Goal: Information Seeking & Learning: Learn about a topic

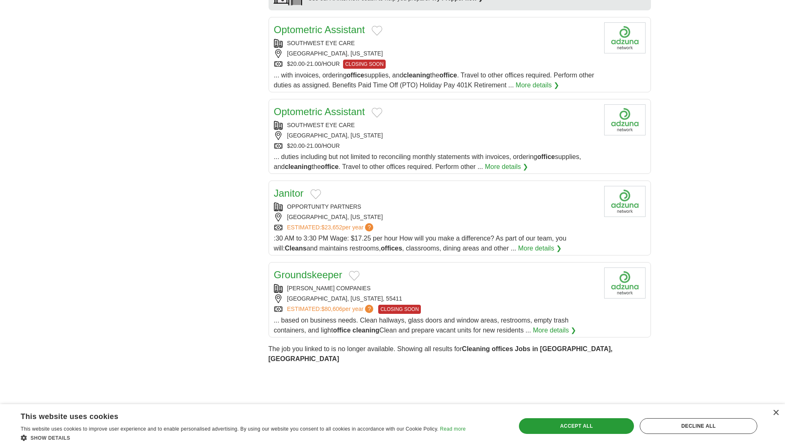
scroll to position [745, 0]
click at [365, 185] on div "Janitor" at bounding box center [436, 192] width 324 height 15
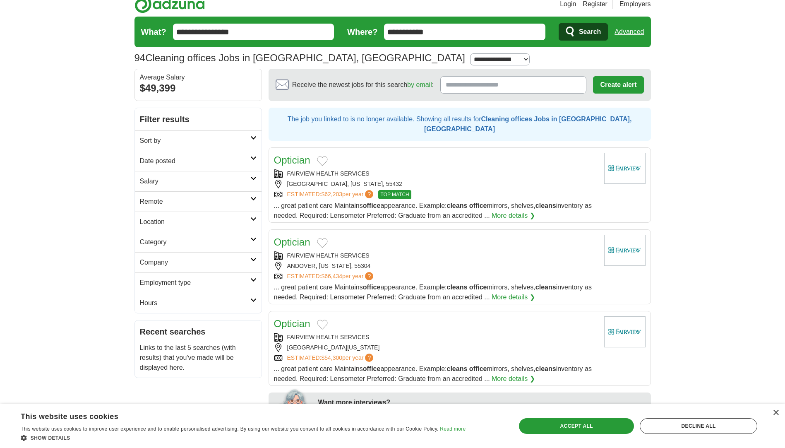
scroll to position [0, 0]
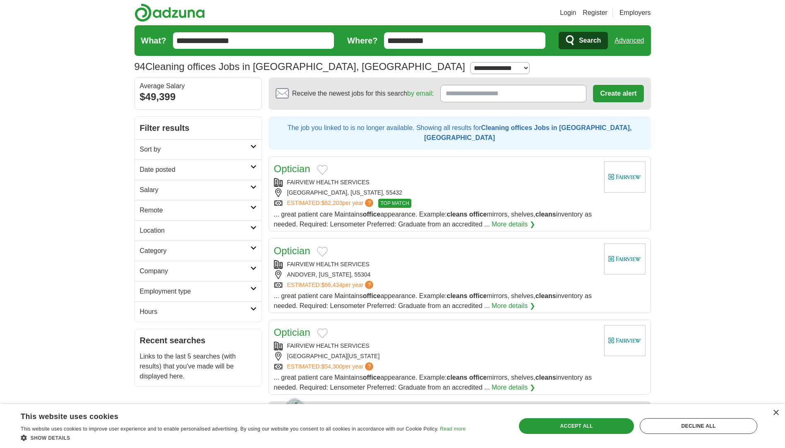
click at [593, 39] on span "Search" at bounding box center [590, 40] width 22 height 17
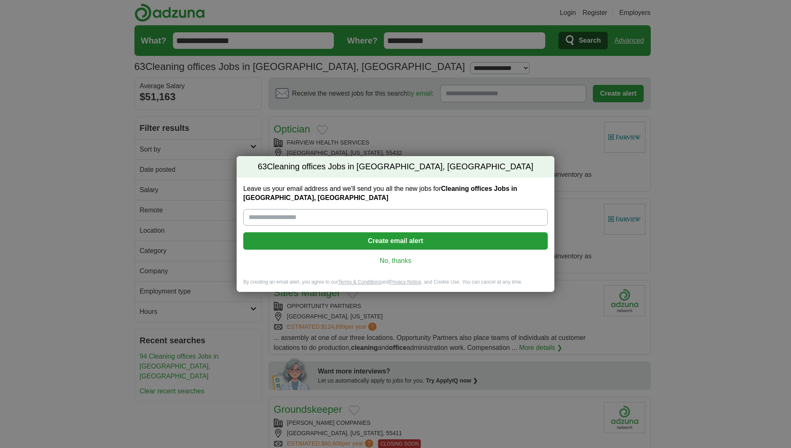
click at [395, 260] on link "No, thanks" at bounding box center [395, 260] width 291 height 9
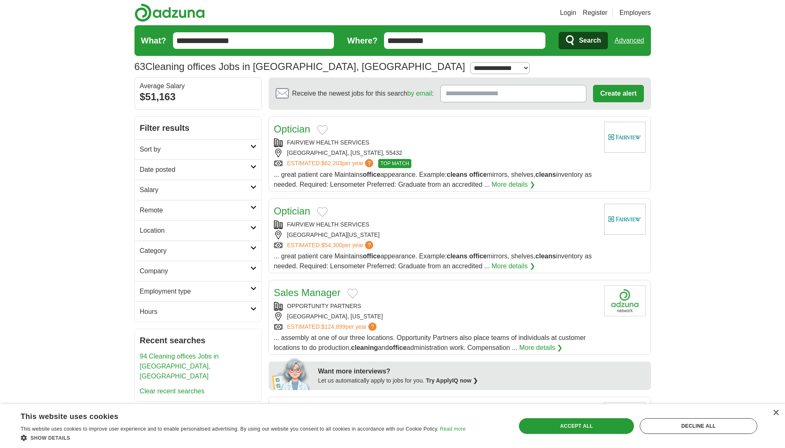
click at [585, 41] on span "Search" at bounding box center [590, 40] width 22 height 17
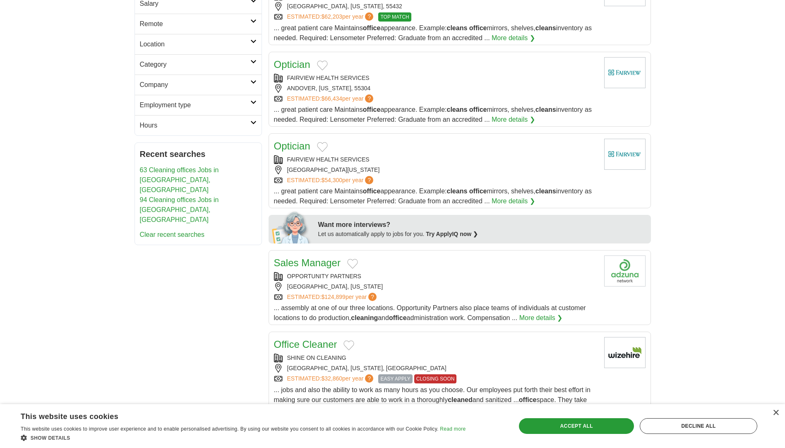
scroll to position [248, 0]
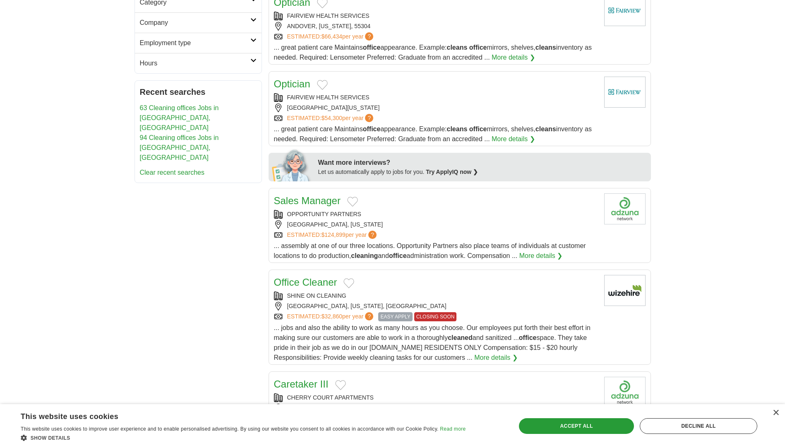
click at [492, 353] on link "More details ❯" at bounding box center [495, 358] width 43 height 10
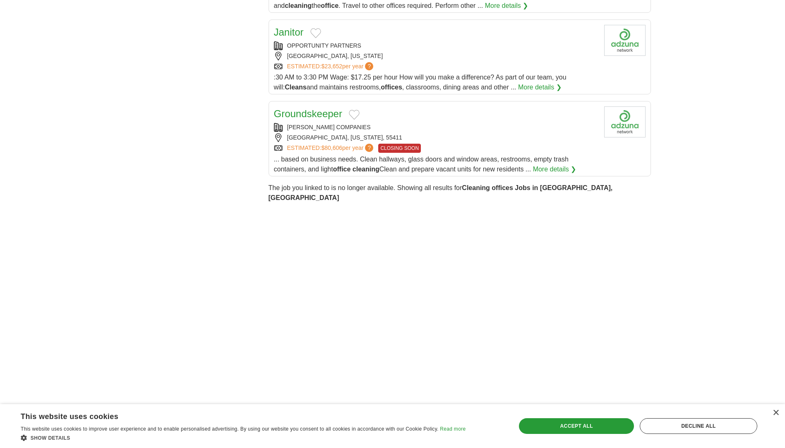
scroll to position [910, 0]
